Goal: Task Accomplishment & Management: Use online tool/utility

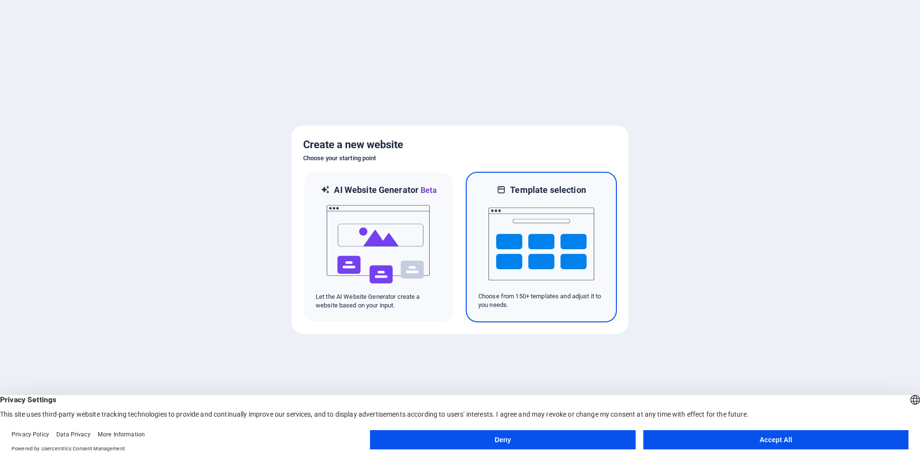
click at [569, 230] on img at bounding box center [541, 244] width 106 height 96
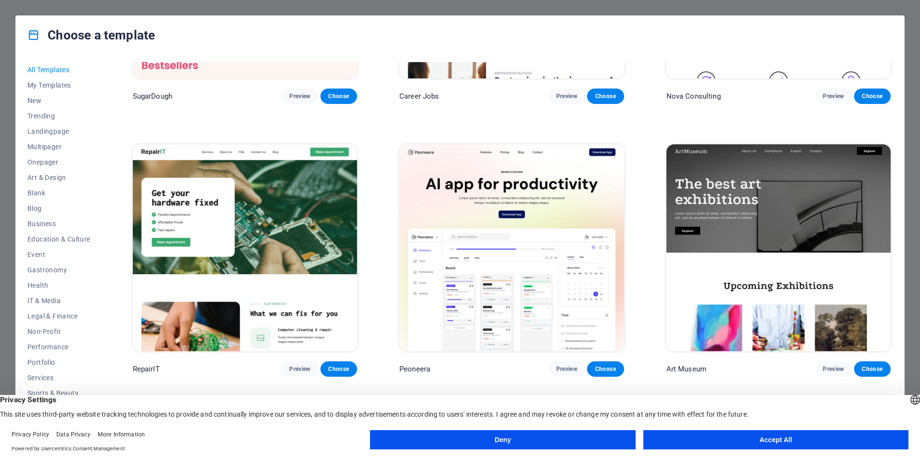
scroll to position [289, 0]
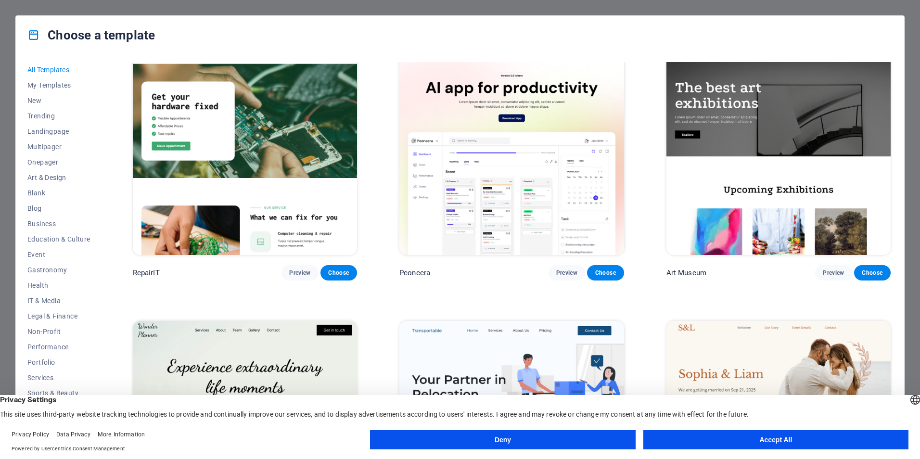
click at [720, 445] on button "Accept All" at bounding box center [775, 439] width 265 height 19
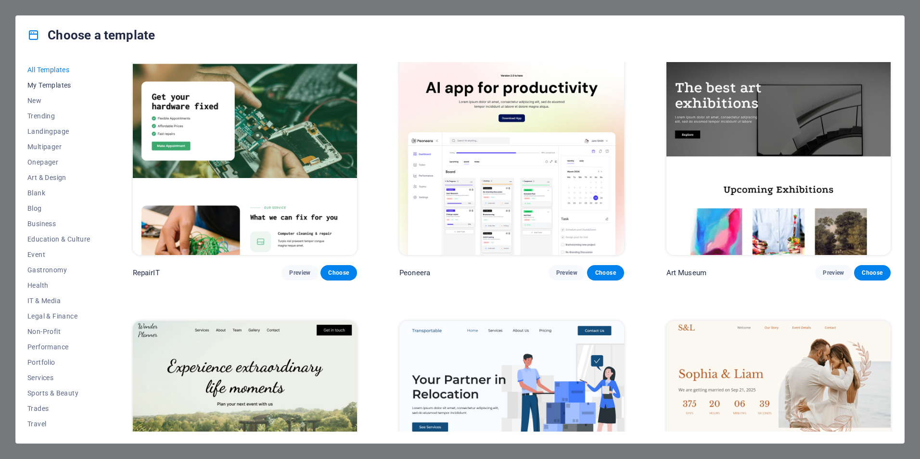
click at [54, 85] on span "My Templates" at bounding box center [58, 85] width 63 height 8
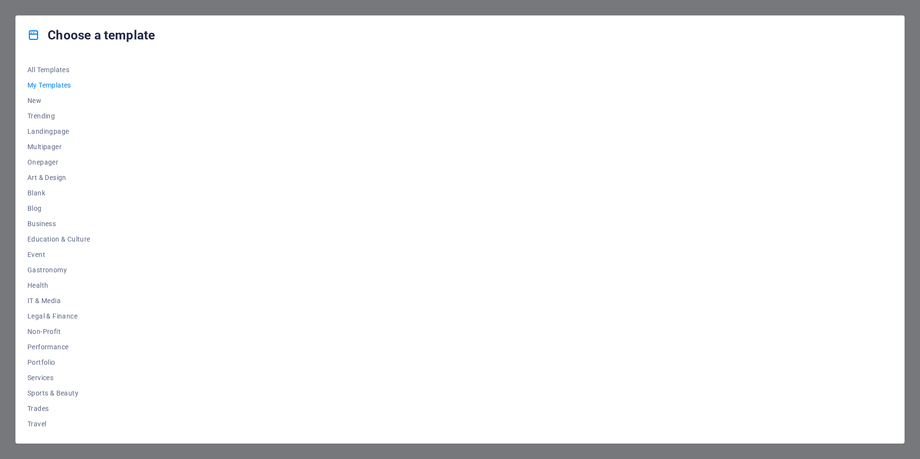
scroll to position [0, 0]
click at [54, 70] on span "All Templates" at bounding box center [58, 70] width 63 height 8
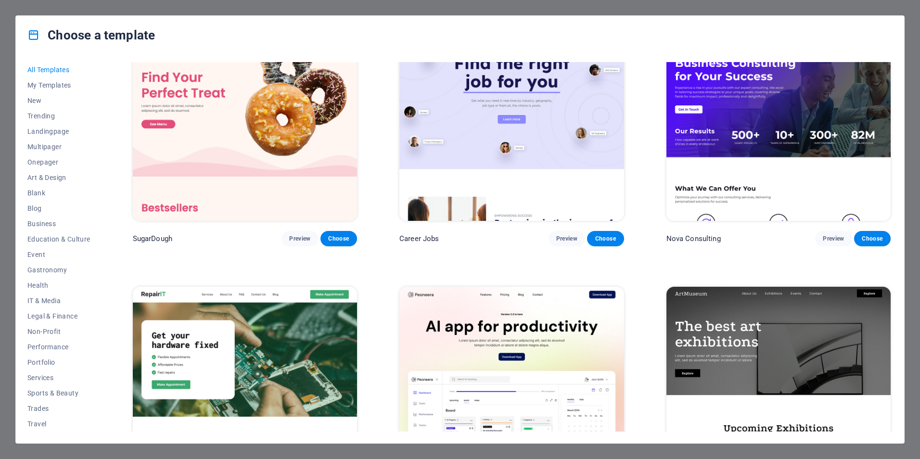
scroll to position [96, 0]
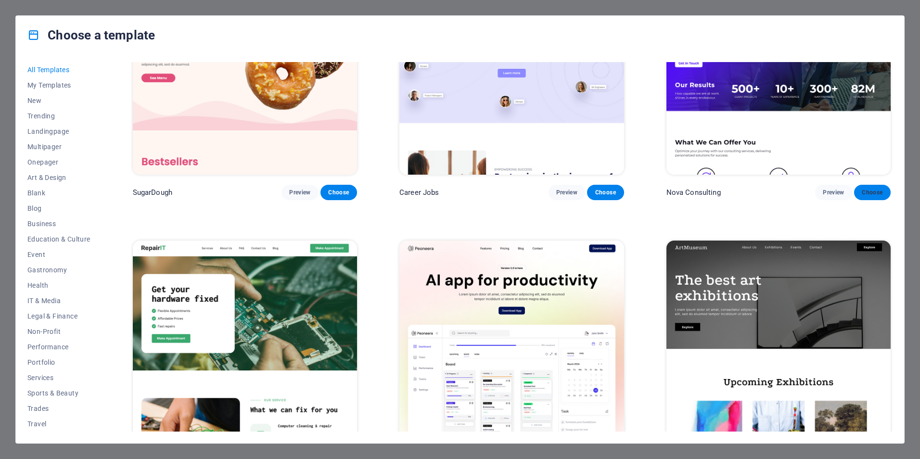
click at [867, 193] on span "Choose" at bounding box center [872, 193] width 21 height 8
